Goal: Task Accomplishment & Management: Manage account settings

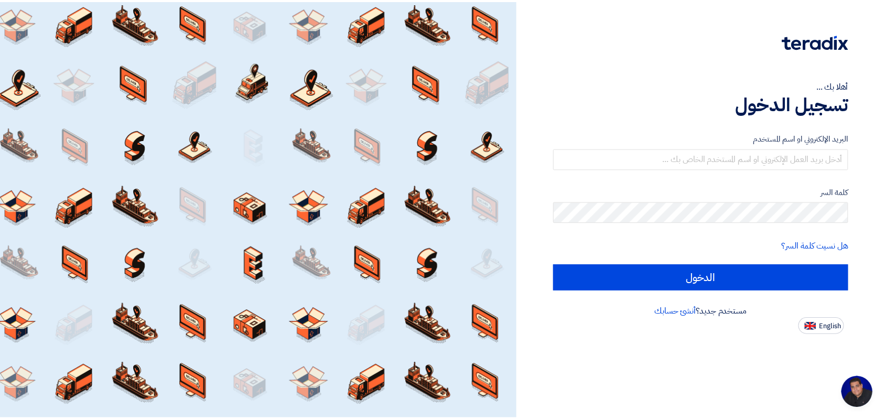
scroll to position [4, 0]
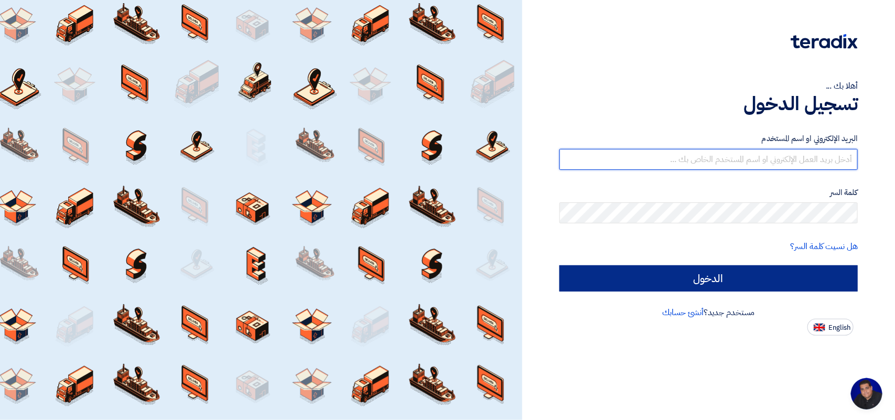
type input "[EMAIL_ADDRESS][DOMAIN_NAME]"
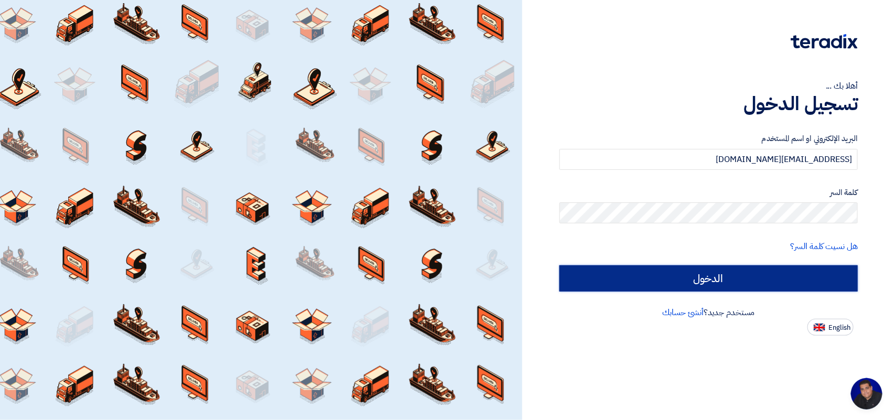
click at [595, 280] on input "الدخول" at bounding box center [709, 278] width 298 height 26
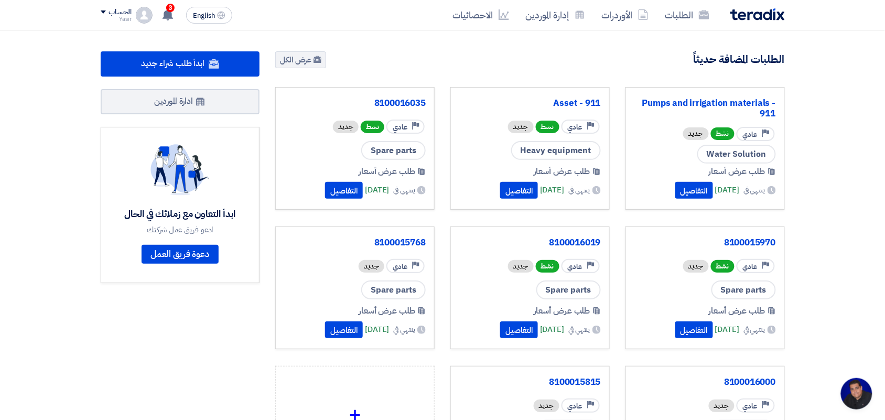
click at [690, 35] on section "2476 طلبات متبقية 6 مزادات متبقية ابدأ طلب شراء جديد" at bounding box center [442, 295] width 885 height 530
drag, startPoint x: 690, startPoint y: 35, endPoint x: 686, endPoint y: 27, distance: 8.9
click at [686, 30] on app-shell "الطلبات الأوردرات إدارة الموردين الاحصائيات English EN 3 لقد استلمت عرض سعر بقي…" at bounding box center [442, 423] width 885 height 787
click at [686, 27] on div "الطلبات الأوردرات إدارة الموردين الاحصائيات English EN 3 لقد استلمت عرض سعر بقي…" at bounding box center [443, 15] width 700 height 30
click at [678, 17] on link "الطلبات" at bounding box center [687, 15] width 61 height 25
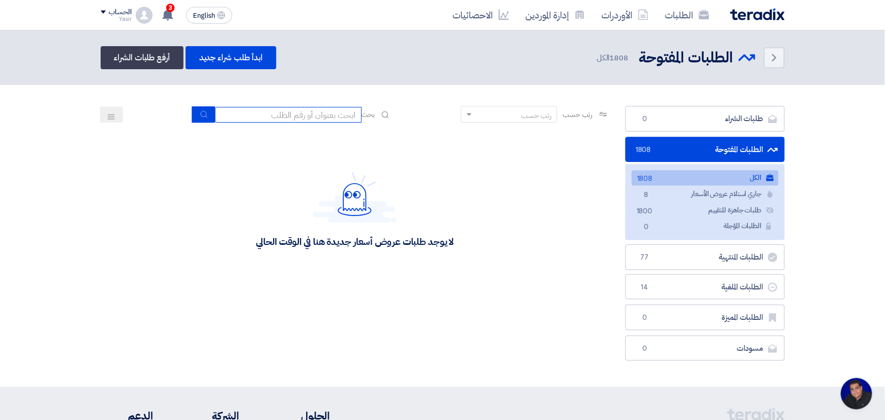
click at [328, 114] on input at bounding box center [288, 115] width 147 height 16
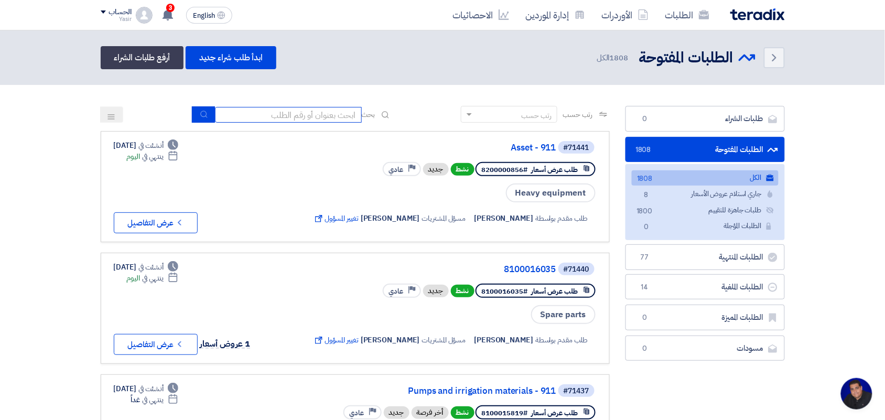
type input "8100015796"
click at [200, 116] on icon "submit" at bounding box center [204, 114] width 8 height 8
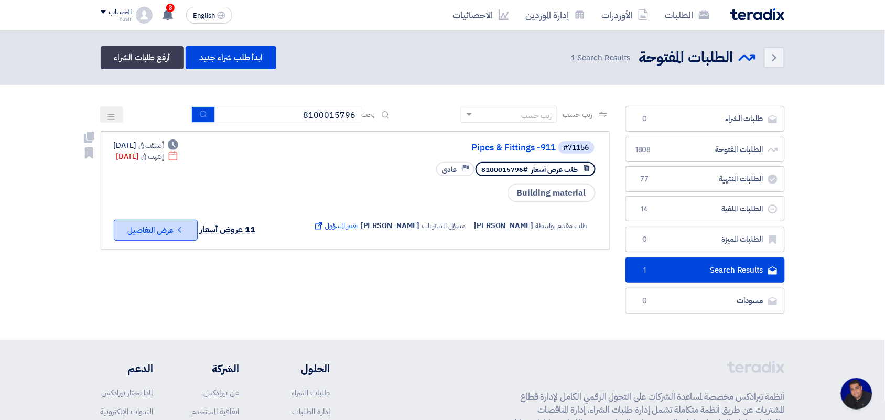
click at [156, 224] on button "Check details عرض التفاصيل" at bounding box center [156, 230] width 84 height 21
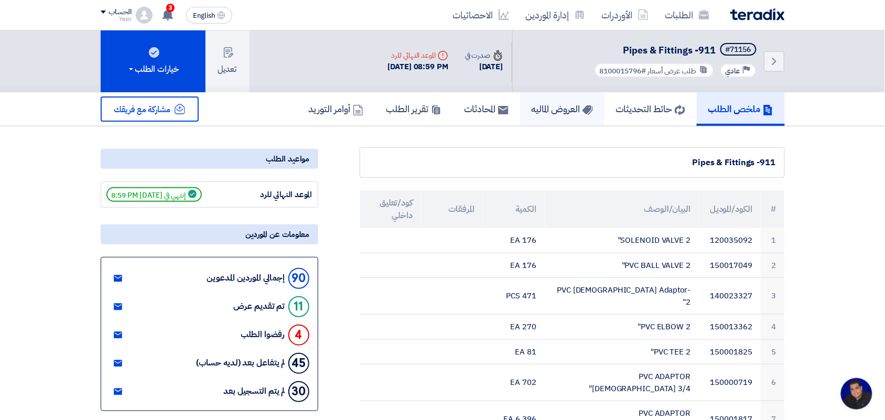
click at [543, 109] on h5 "العروض الماليه" at bounding box center [562, 109] width 61 height 12
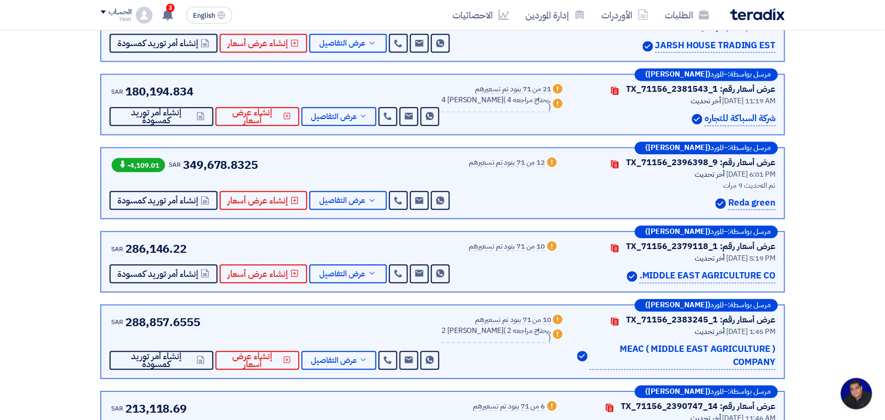
scroll to position [683, 0]
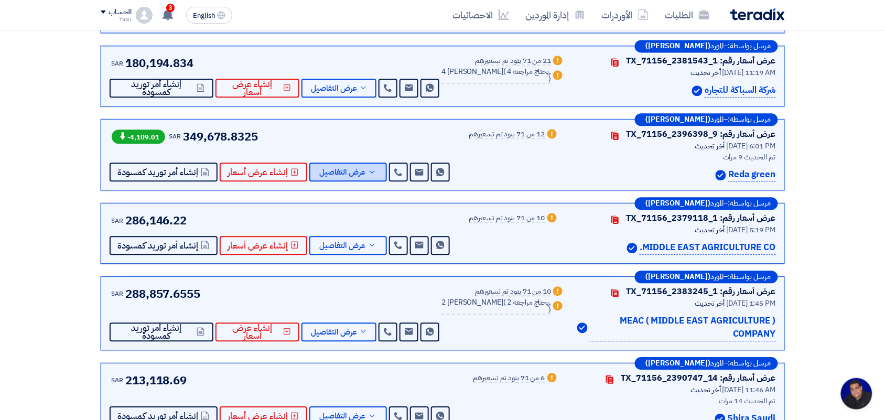
click at [339, 171] on span "عرض التفاصيل" at bounding box center [343, 172] width 46 height 8
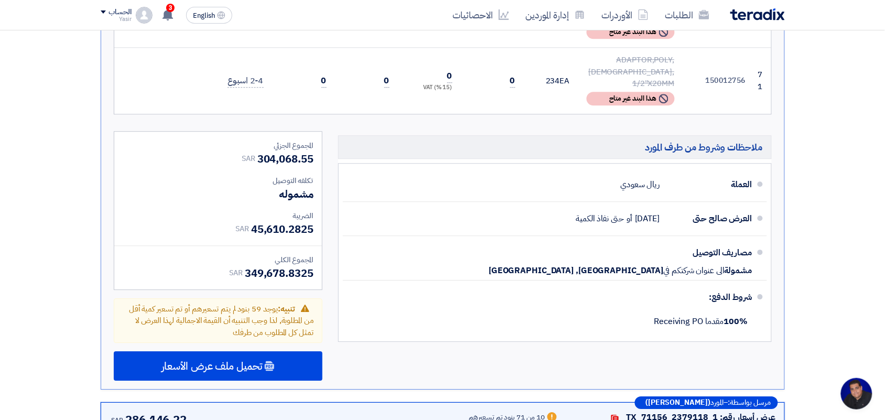
scroll to position [4333, 0]
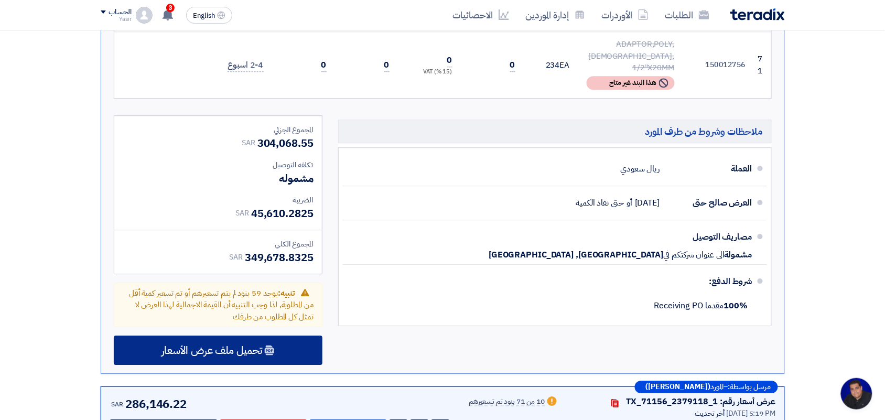
click at [257, 346] on span "تحميل ملف عرض الأسعار" at bounding box center [212, 350] width 101 height 9
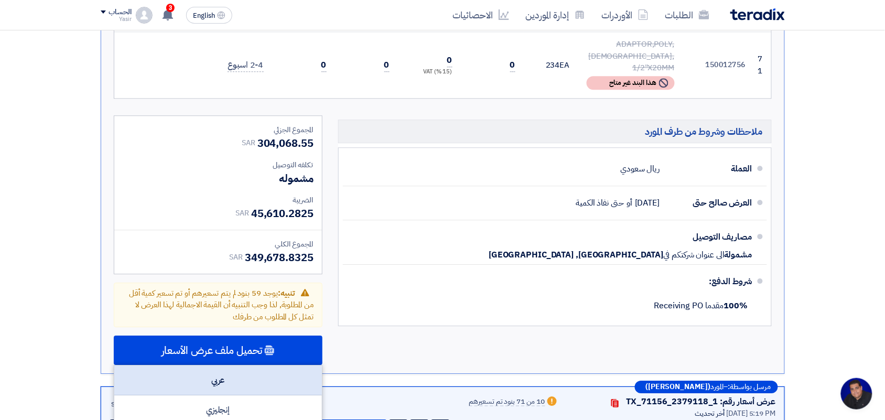
click at [226, 366] on div "عربي" at bounding box center [218, 381] width 208 height 30
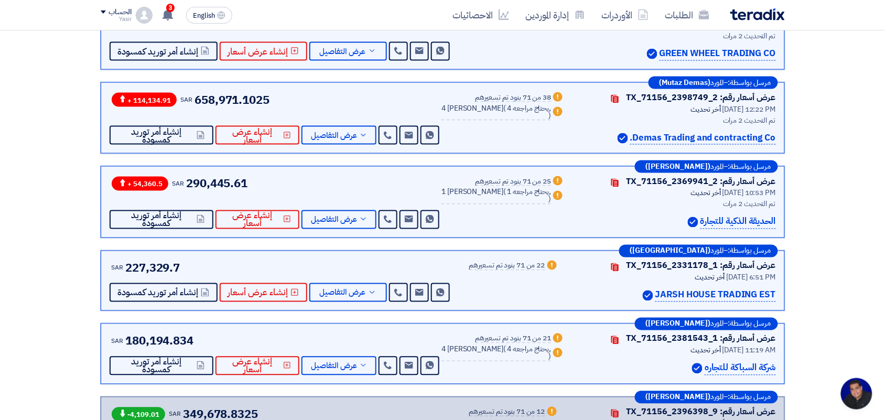
scroll to position [390, 0]
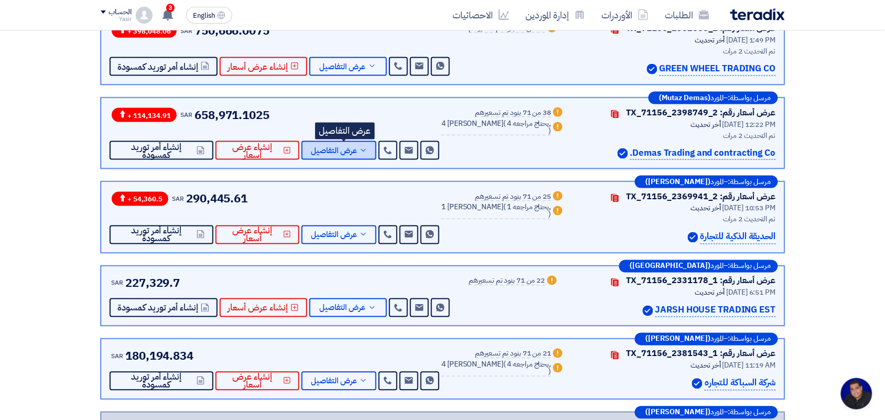
click at [345, 148] on span "عرض التفاصيل" at bounding box center [334, 151] width 46 height 8
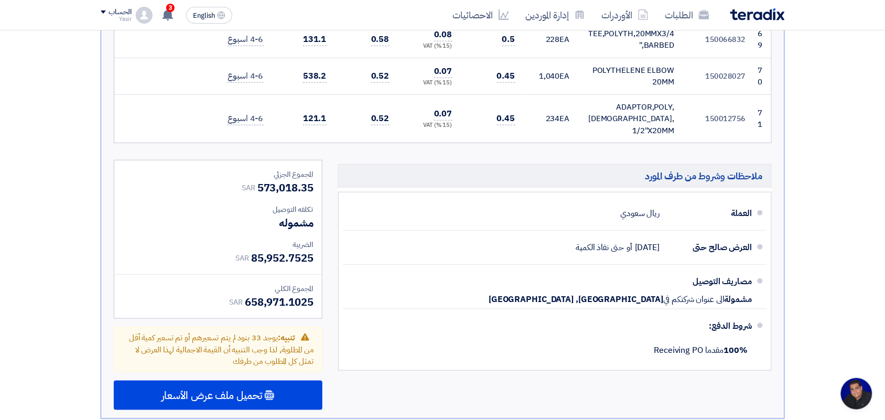
scroll to position [3720, 0]
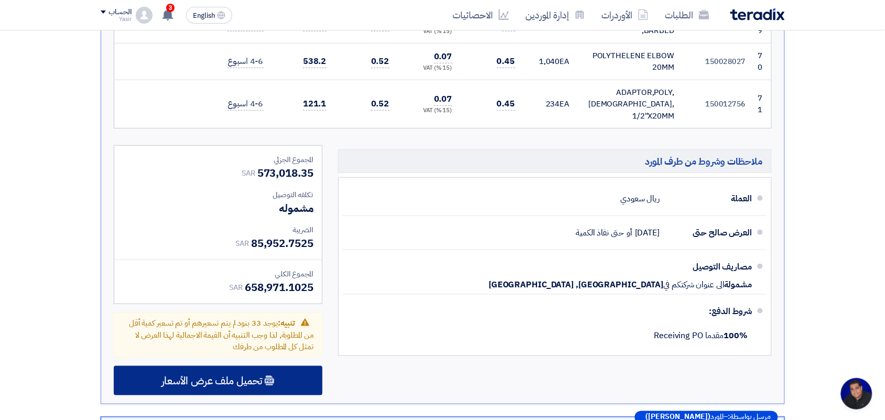
click at [276, 366] on div "تحميل ملف عرض الأسعار" at bounding box center [218, 380] width 209 height 29
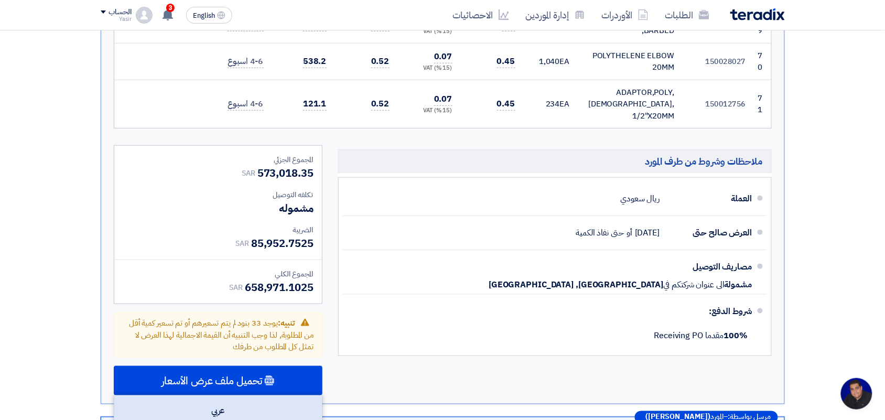
click at [206, 396] on div "عربي" at bounding box center [218, 411] width 208 height 30
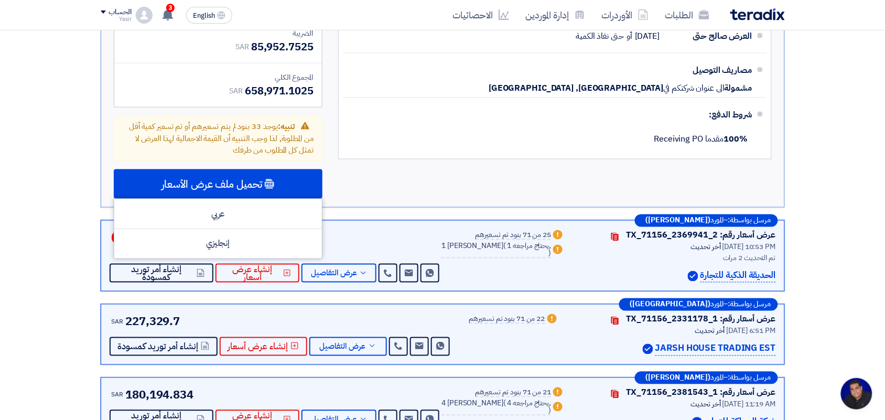
scroll to position [4114, 0]
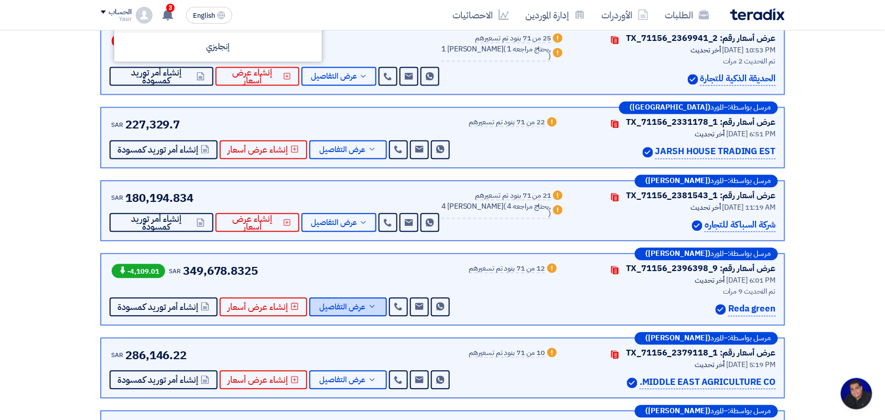
click at [356, 304] on span "عرض التفاصيل" at bounding box center [343, 308] width 46 height 8
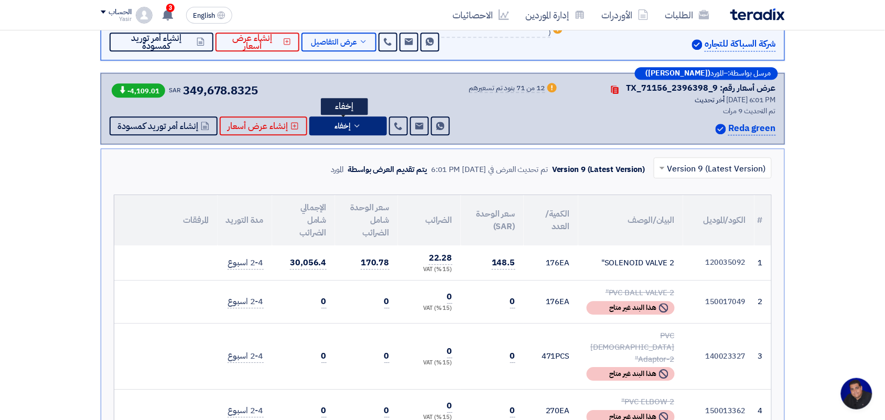
scroll to position [860, 0]
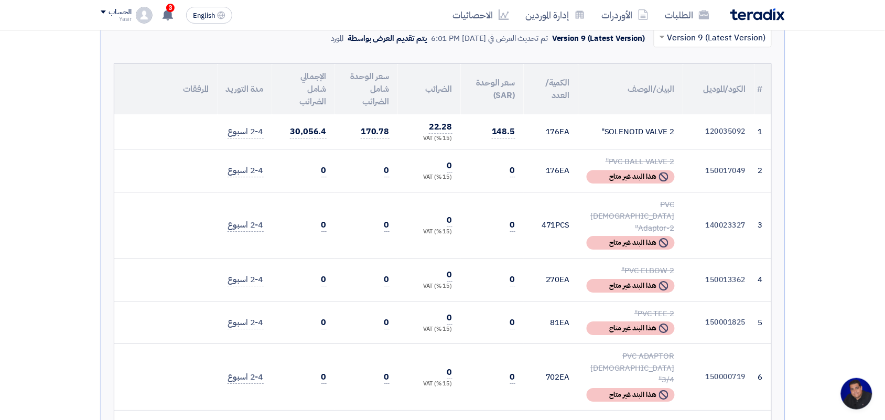
drag, startPoint x: 705, startPoint y: 132, endPoint x: 744, endPoint y: 132, distance: 38.3
click at [748, 133] on td "120035092" at bounding box center [718, 131] width 71 height 35
copy td "120035092"
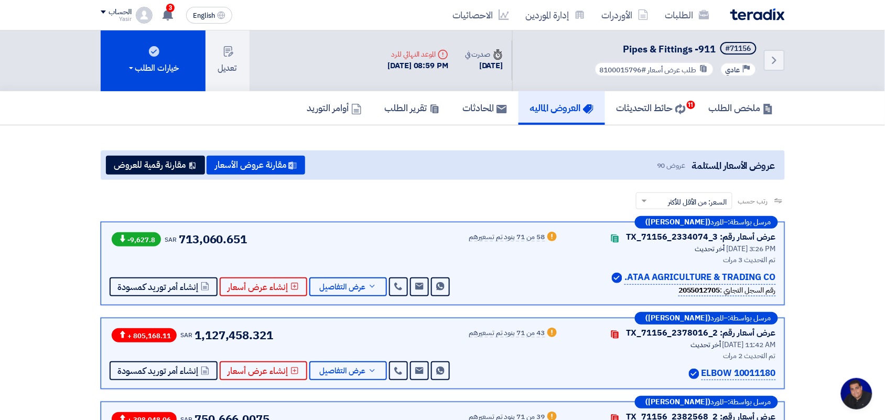
scroll to position [0, 0]
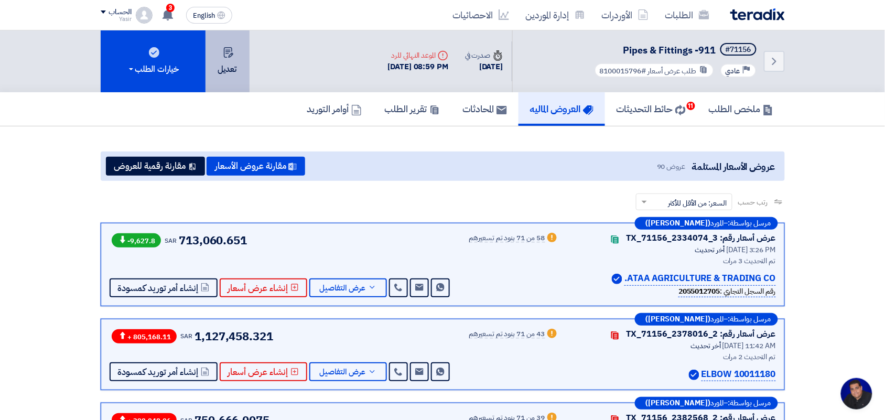
click at [231, 66] on button "تعديل" at bounding box center [228, 61] width 44 height 62
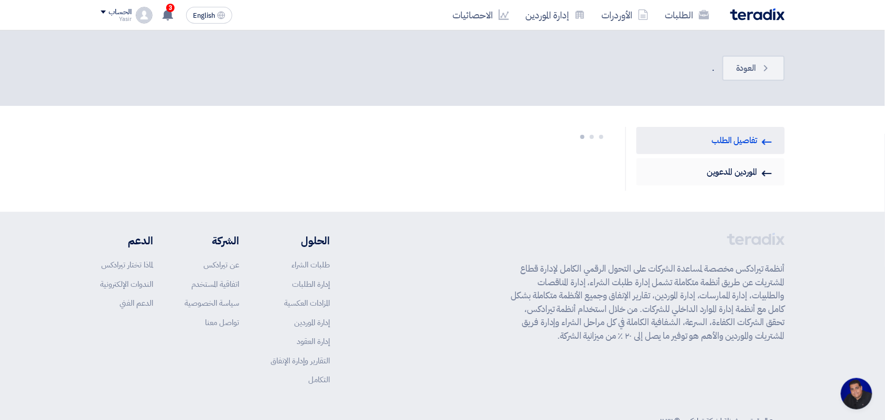
click at [743, 173] on link "Invited Suppliers الموردين المدعوين" at bounding box center [711, 171] width 148 height 27
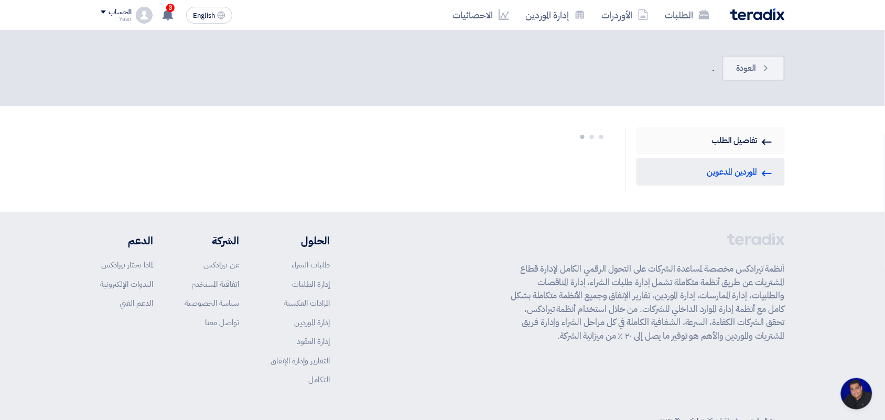
click at [737, 147] on link "RFQ Information تفاصيل الطلب" at bounding box center [711, 140] width 148 height 27
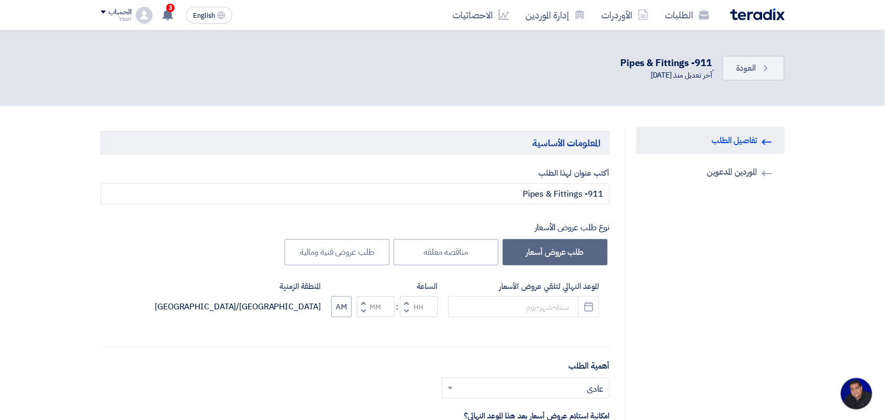
type input "[DATE]"
type input "08"
type input "59"
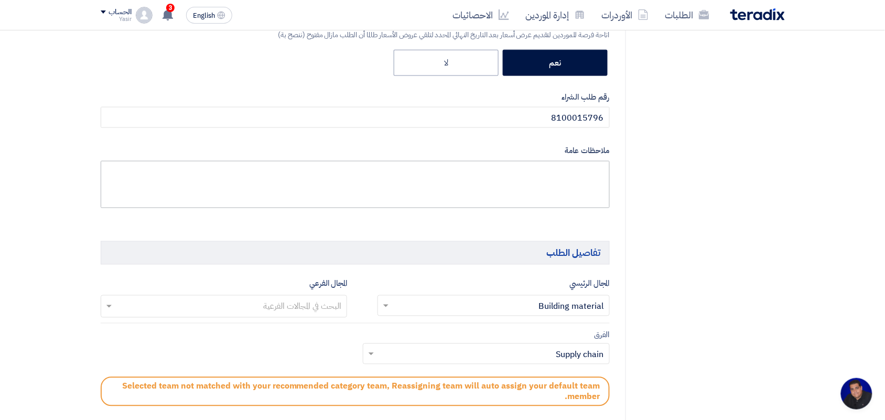
scroll to position [393, 0]
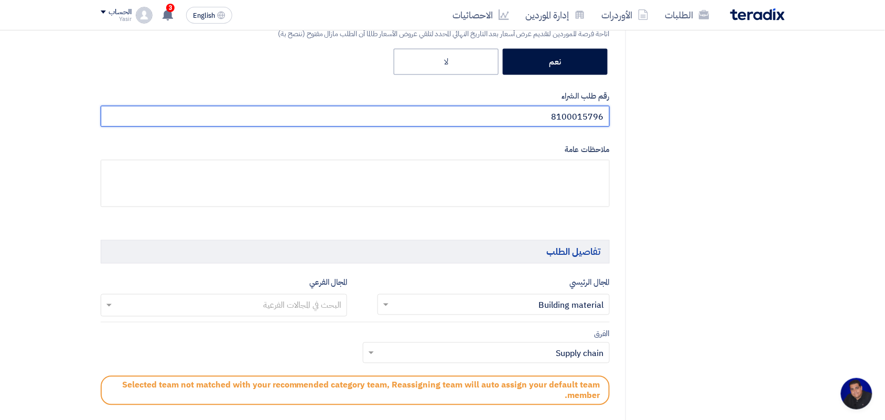
drag, startPoint x: 533, startPoint y: 117, endPoint x: 660, endPoint y: 106, distance: 126.8
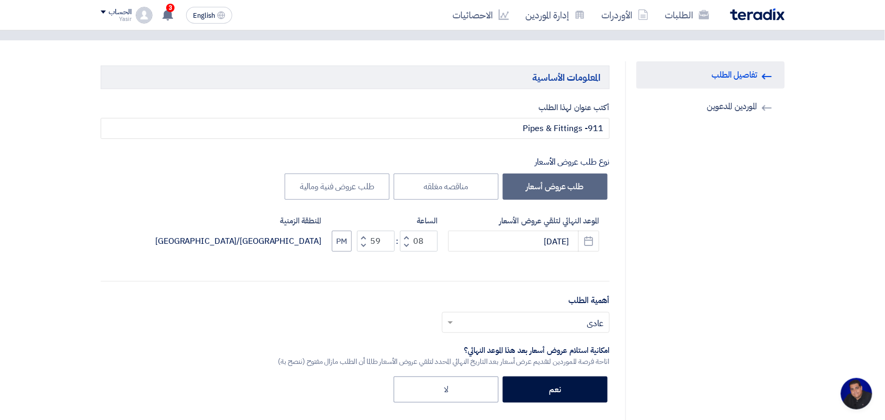
scroll to position [0, 0]
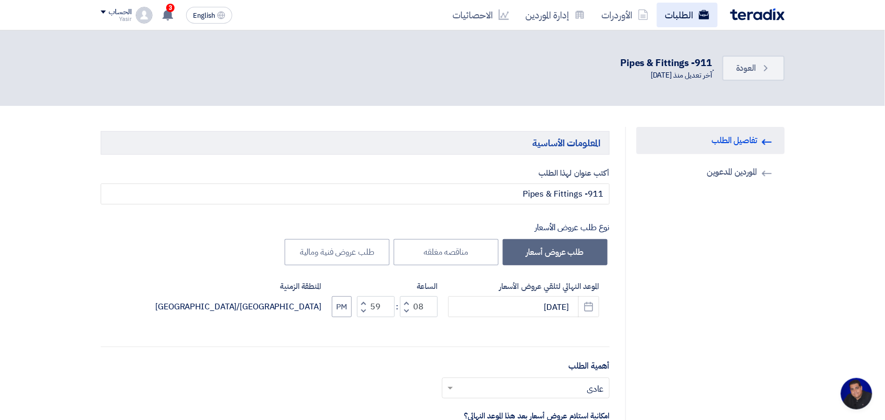
click at [691, 10] on link "الطلبات" at bounding box center [687, 15] width 61 height 25
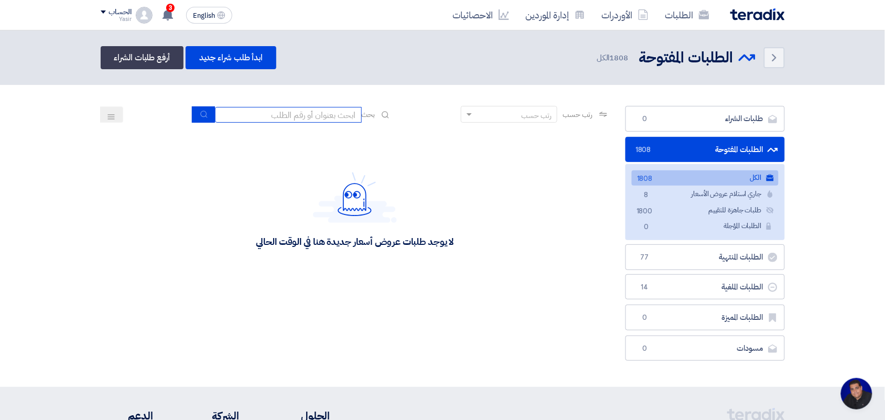
click at [329, 114] on input at bounding box center [288, 115] width 147 height 16
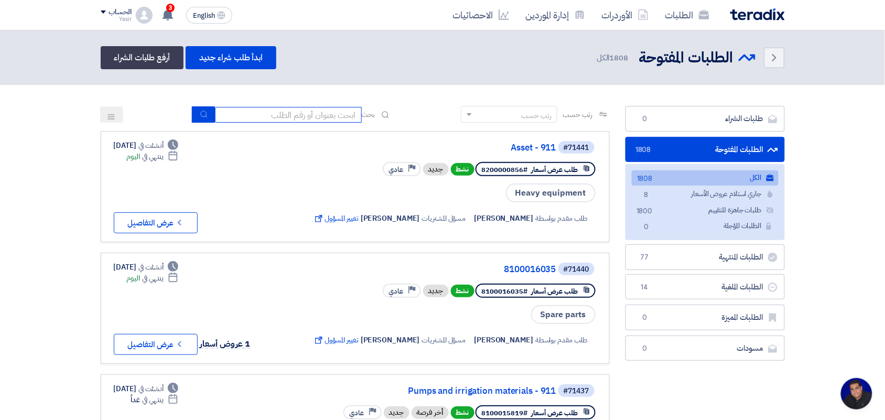
click at [288, 114] on input at bounding box center [288, 115] width 147 height 16
type input "8100015796"
click at [200, 119] on button "submit" at bounding box center [203, 114] width 23 height 16
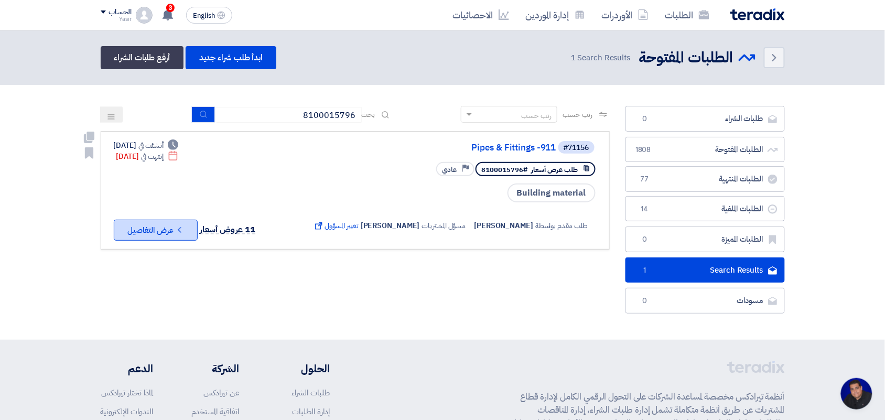
click at [186, 226] on button "Check details عرض التفاصيل" at bounding box center [156, 230] width 84 height 21
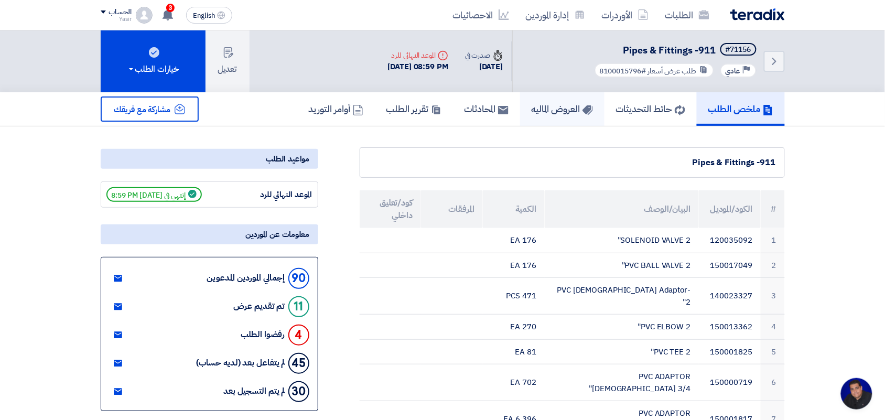
click at [535, 115] on link "العروض الماليه" at bounding box center [562, 109] width 84 height 34
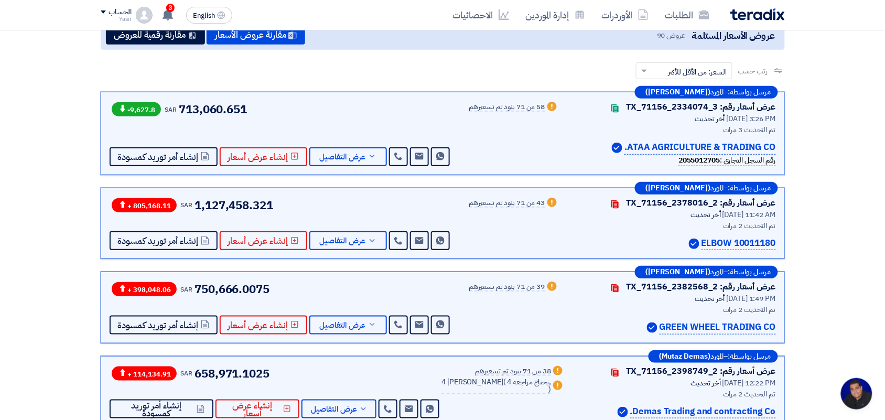
scroll to position [590, 0]
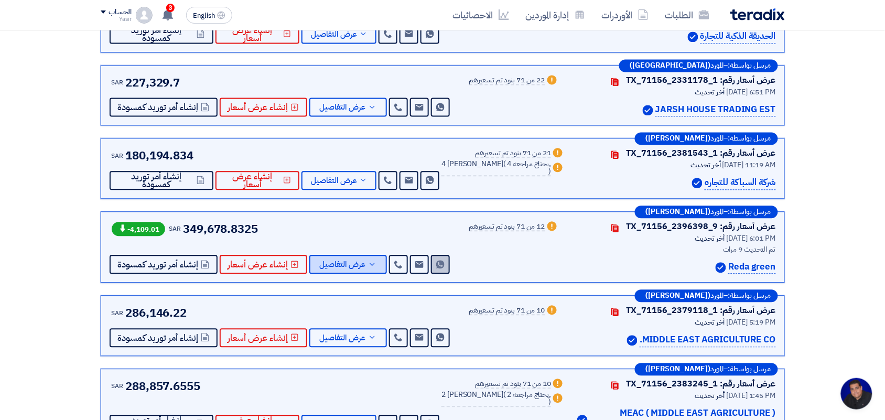
click at [344, 263] on span "عرض التفاصيل" at bounding box center [343, 265] width 46 height 8
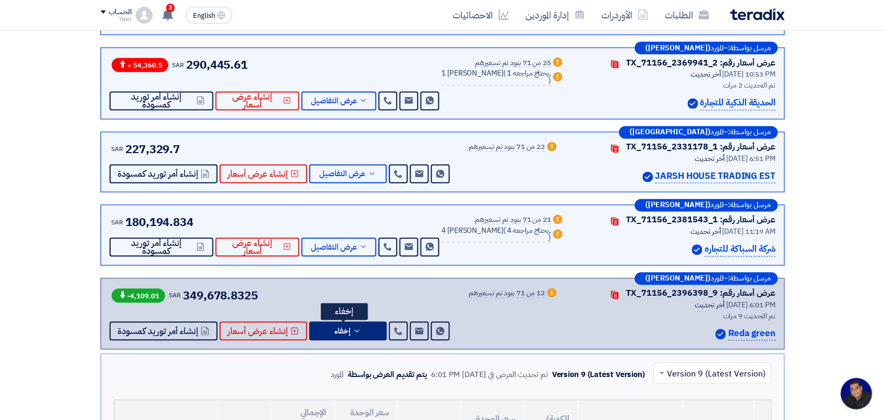
scroll to position [0, 0]
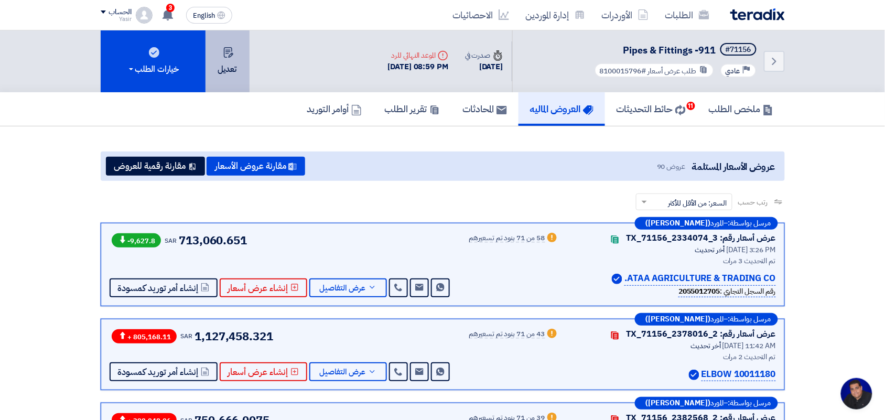
click at [219, 61] on button "تعديل" at bounding box center [228, 61] width 44 height 62
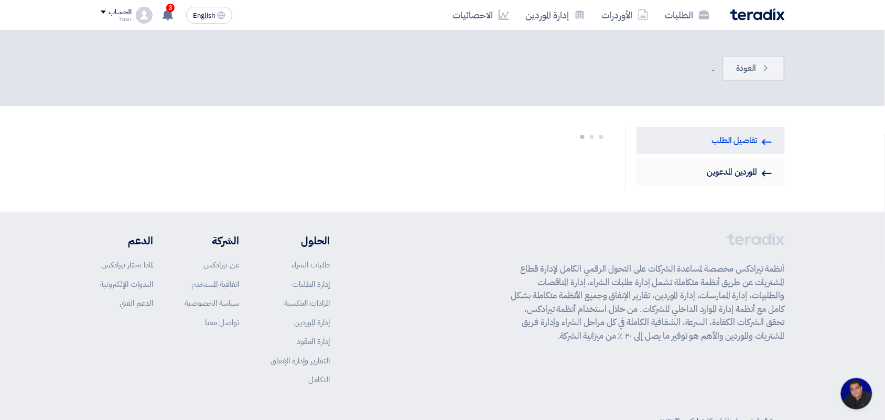
click at [725, 174] on link "Invited Suppliers الموردين المدعوين" at bounding box center [711, 171] width 148 height 27
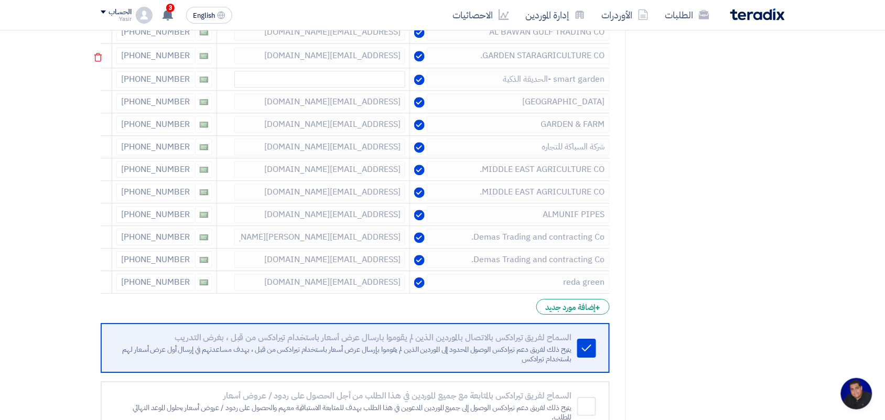
scroll to position [1967, 0]
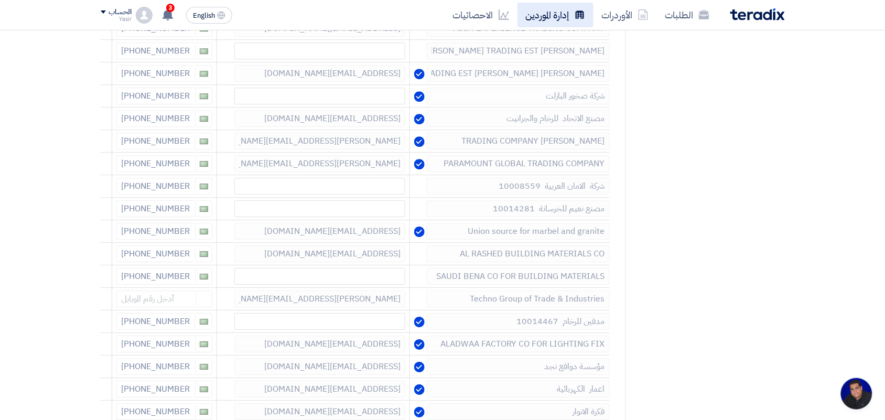
click at [551, 15] on link "إدارة الموردين" at bounding box center [556, 15] width 76 height 25
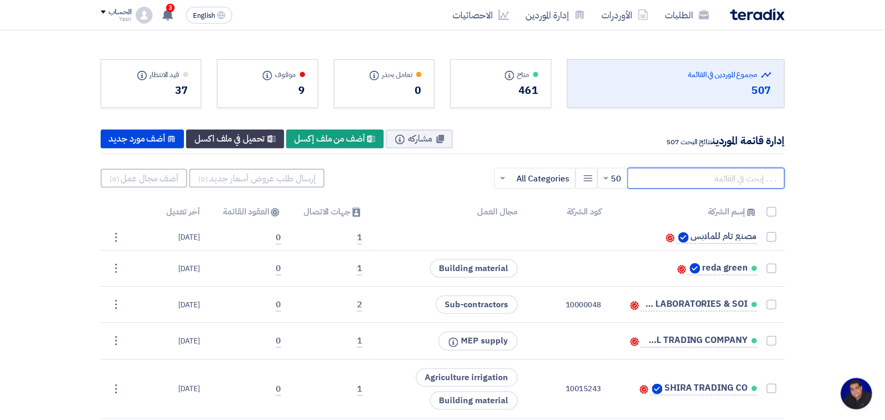
click at [666, 175] on input "text" at bounding box center [706, 178] width 157 height 21
type input "[PERSON_NAME]"
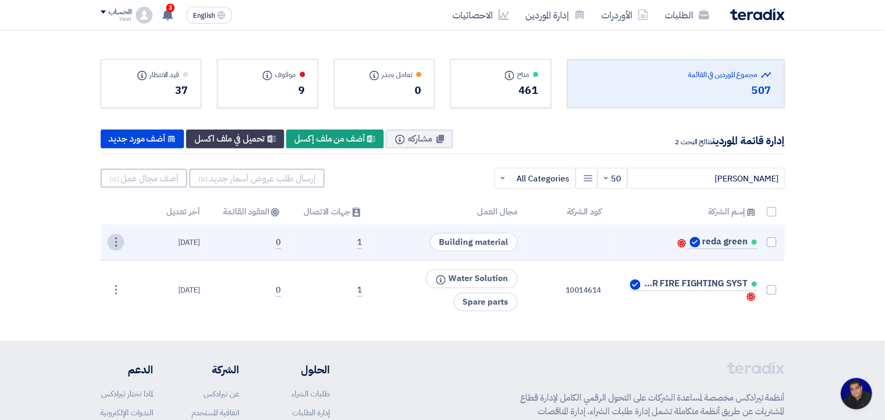
click at [119, 244] on div "⋮" at bounding box center [116, 242] width 17 height 17
click at [100, 263] on link "تعديل" at bounding box center [97, 261] width 51 height 15
